Goal: Navigation & Orientation: Find specific page/section

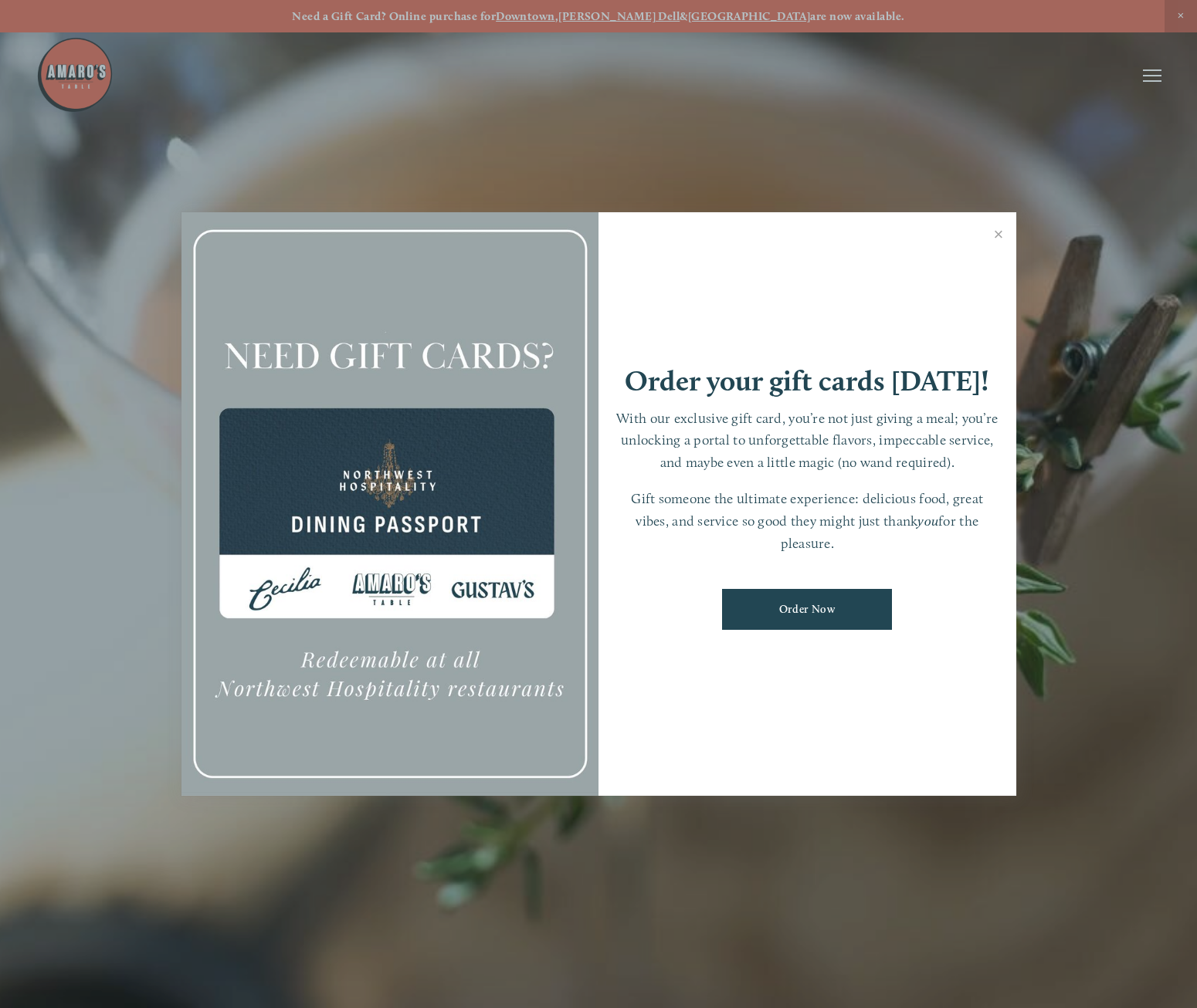
click at [995, 232] on link "Close" at bounding box center [999, 237] width 30 height 43
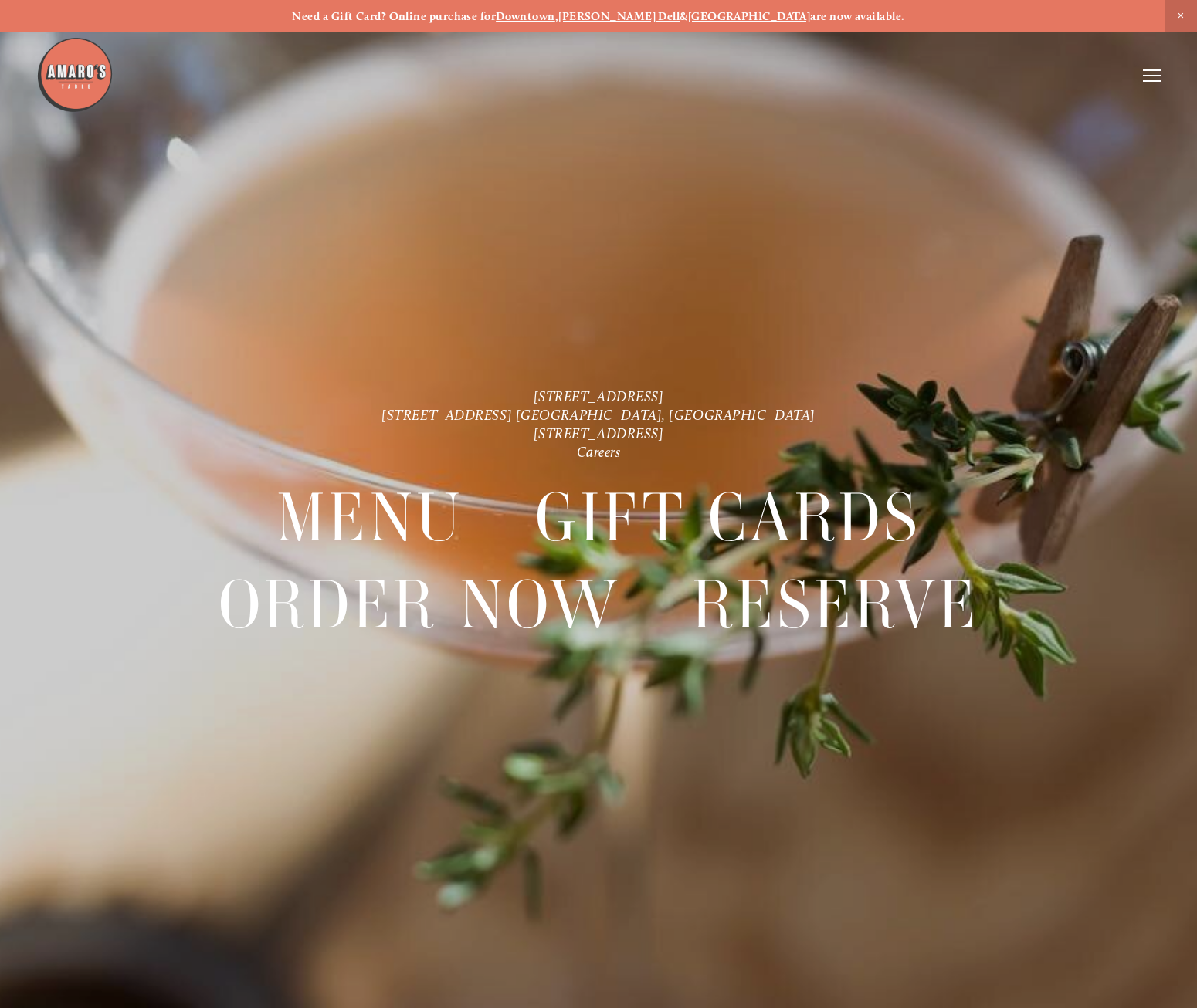
scroll to position [32, 0]
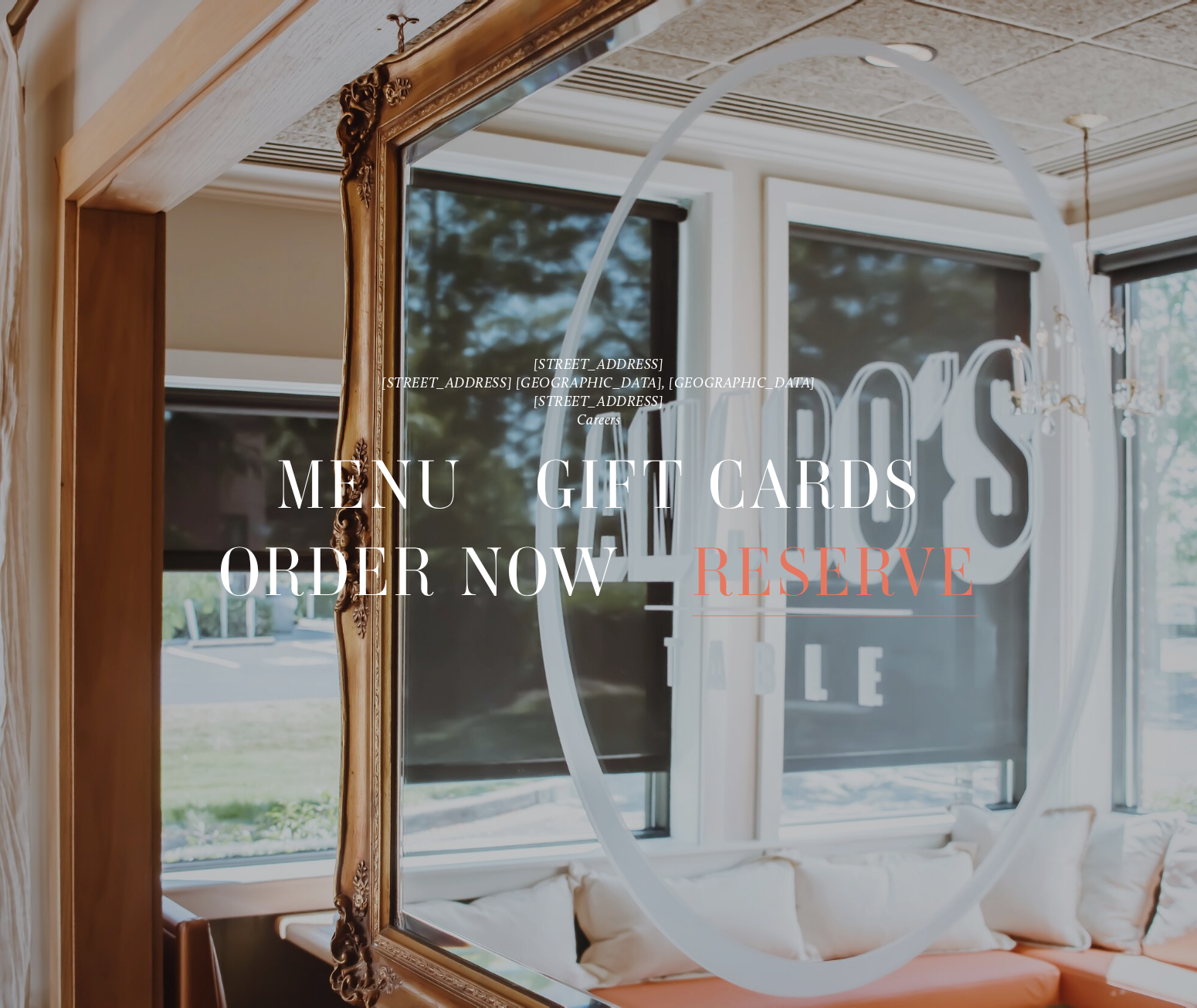
click at [871, 588] on span "Reserve" at bounding box center [836, 573] width 288 height 86
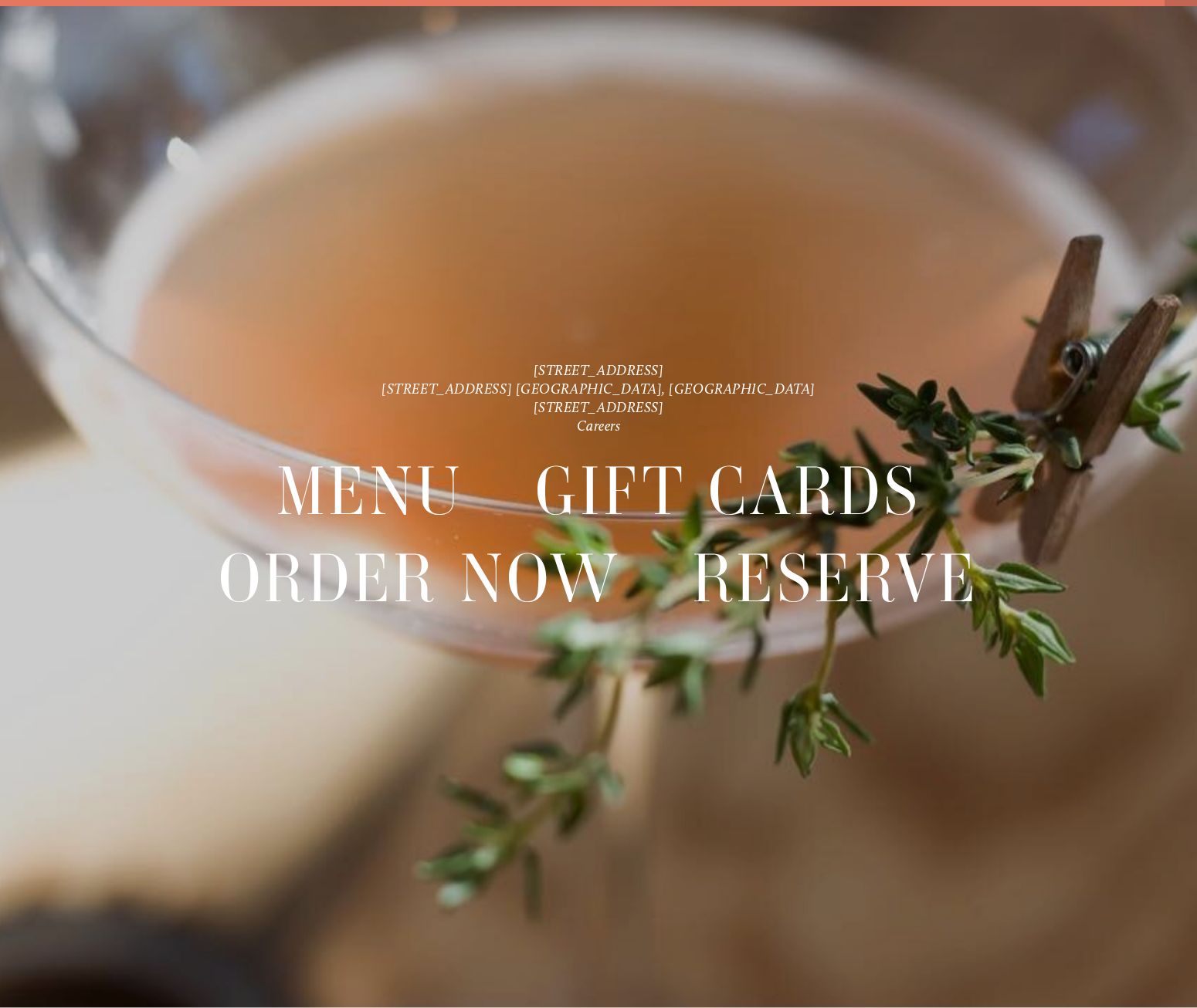
scroll to position [32, 0]
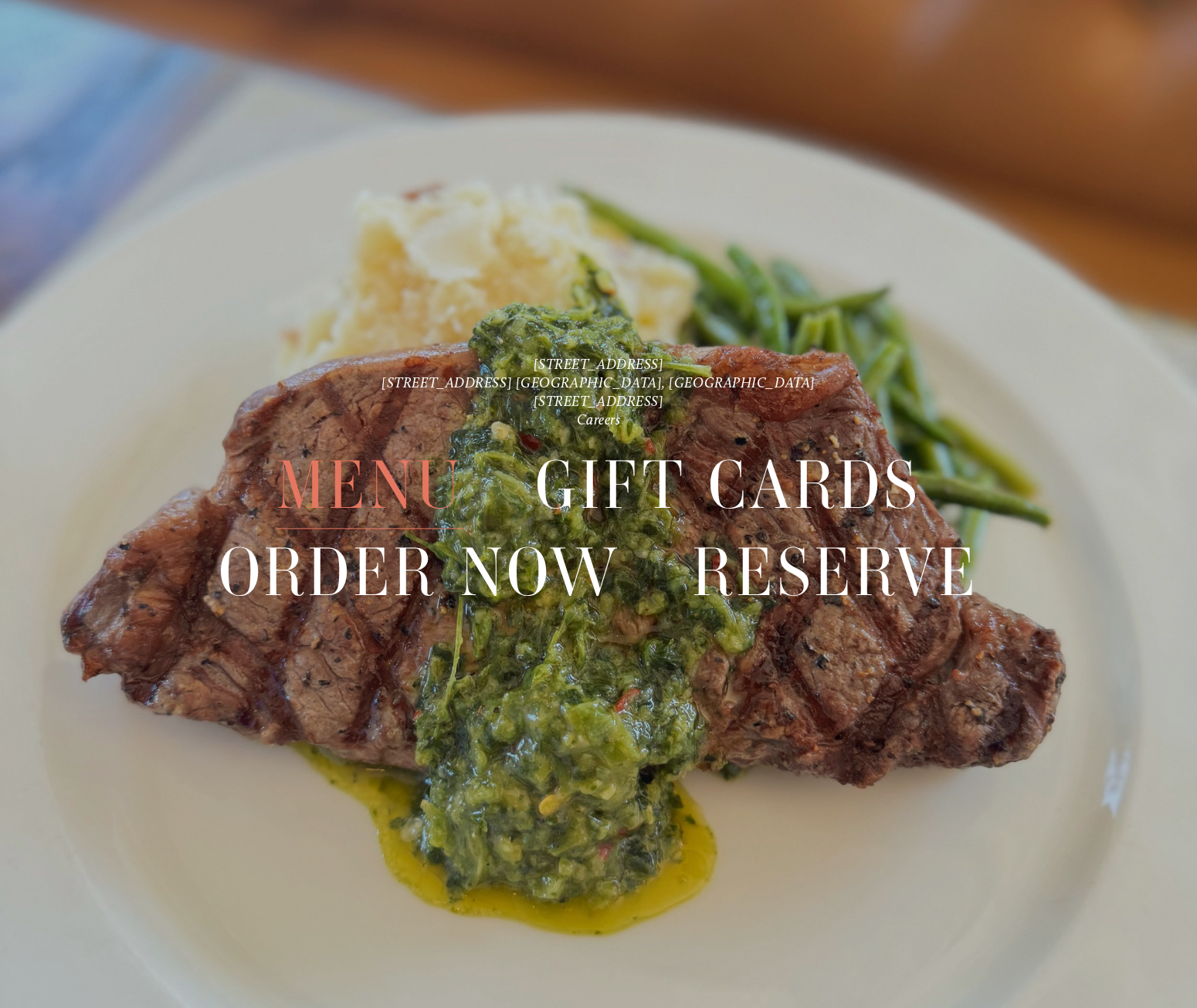
click at [373, 496] on span "Menu" at bounding box center [370, 486] width 187 height 86
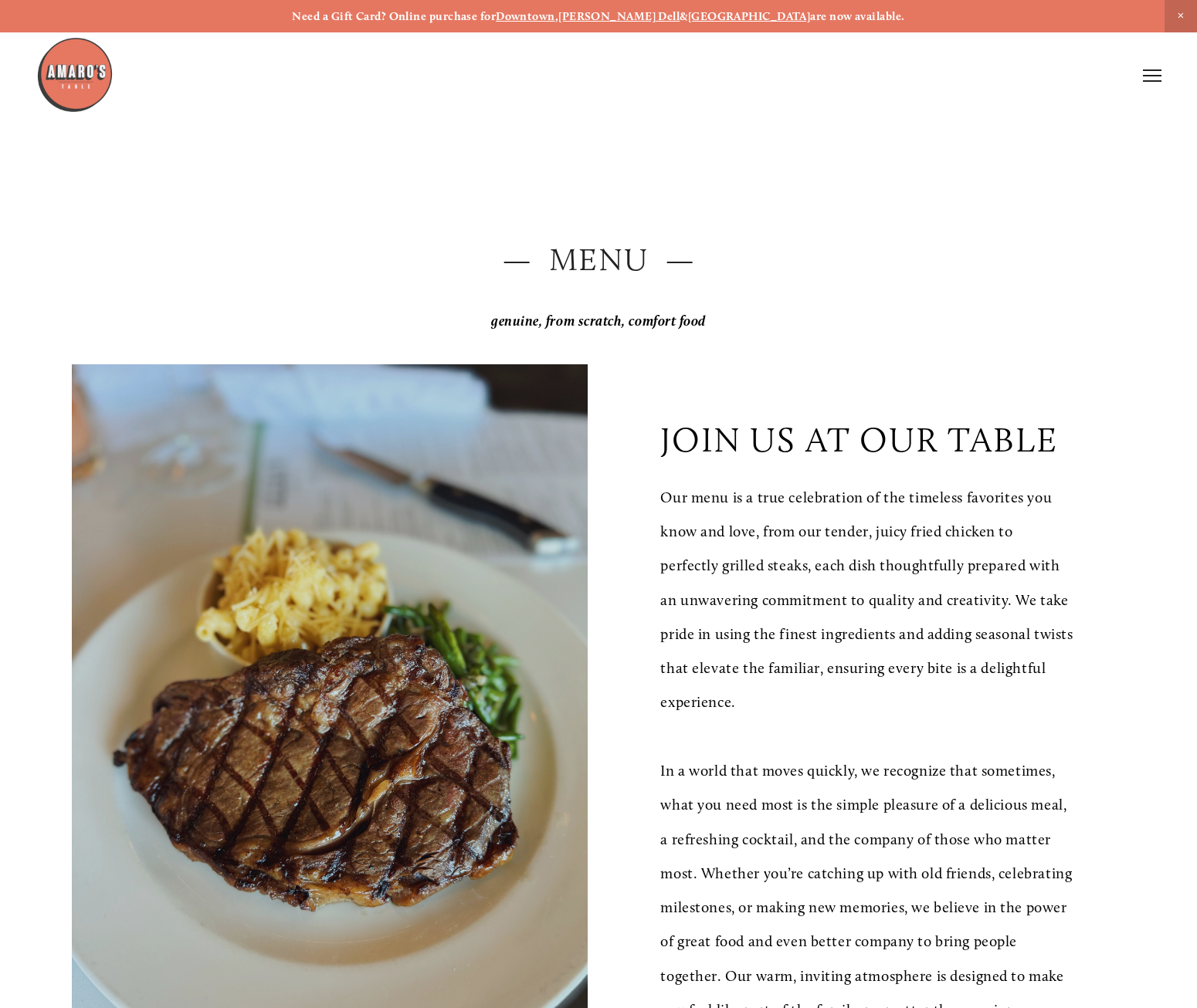
click at [1177, 12] on span "Close Announcement" at bounding box center [1180, 16] width 32 height 32
